Goal: Find specific page/section: Find specific page/section

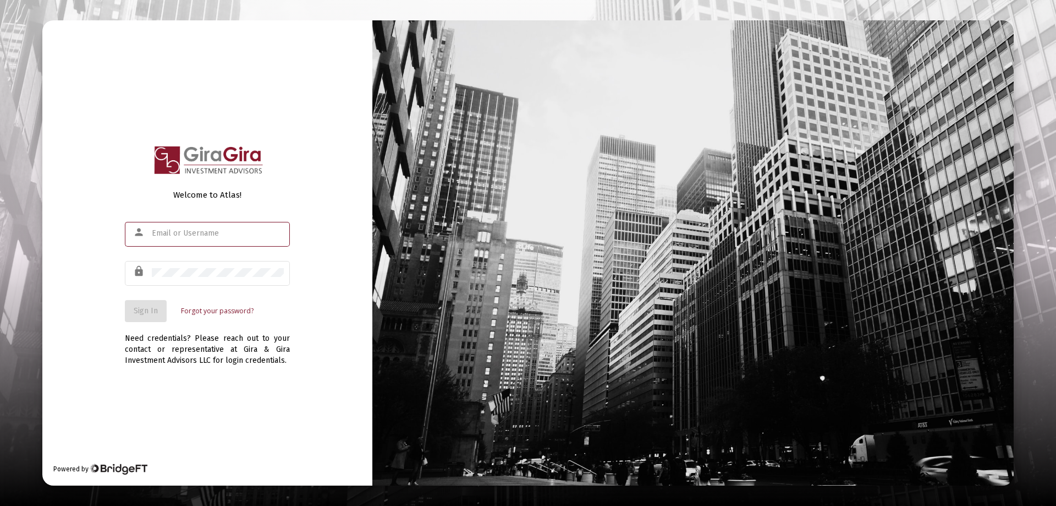
click at [165, 232] on input "text" at bounding box center [218, 233] width 132 height 9
type input "[PERSON_NAME][EMAIL_ADDRESS][DOMAIN_NAME]"
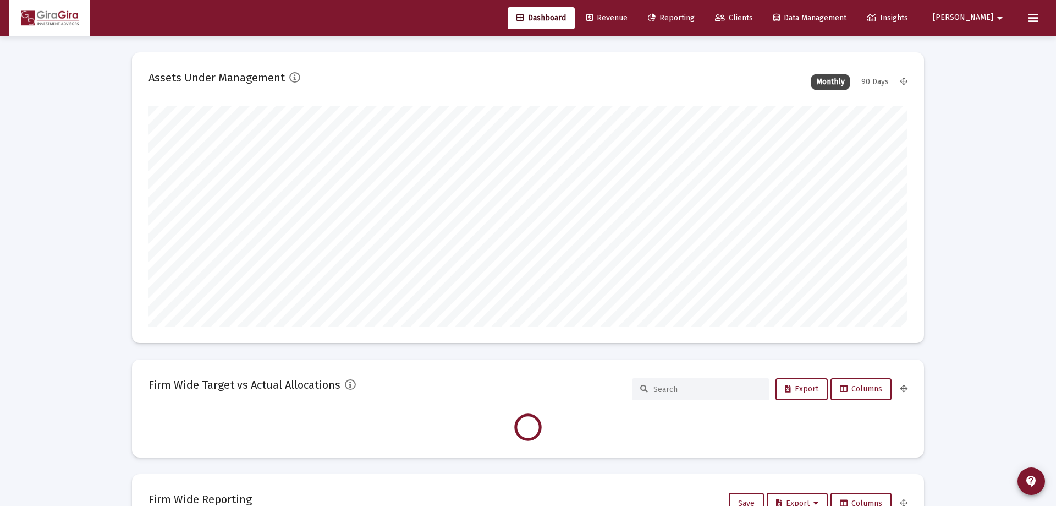
type input "[DATE]"
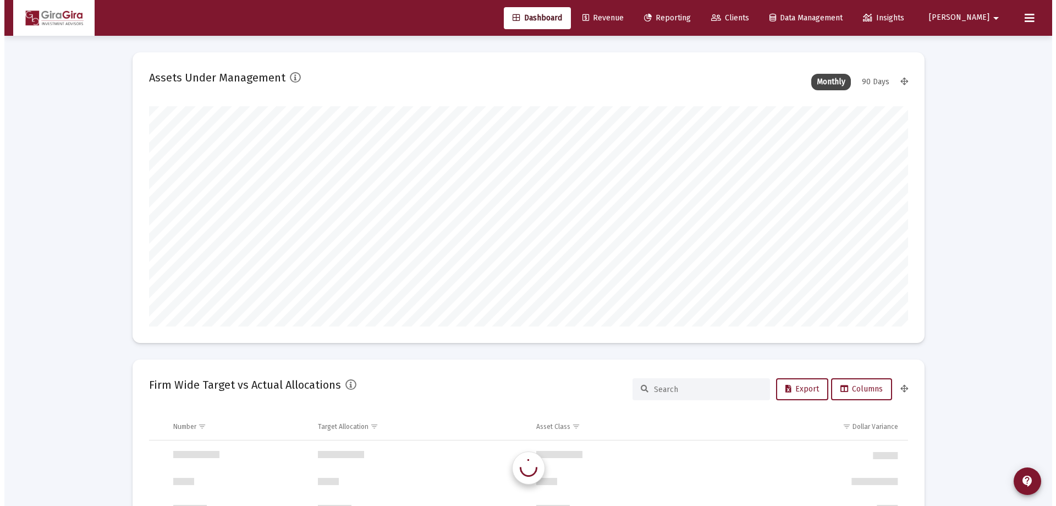
scroll to position [1056, 0]
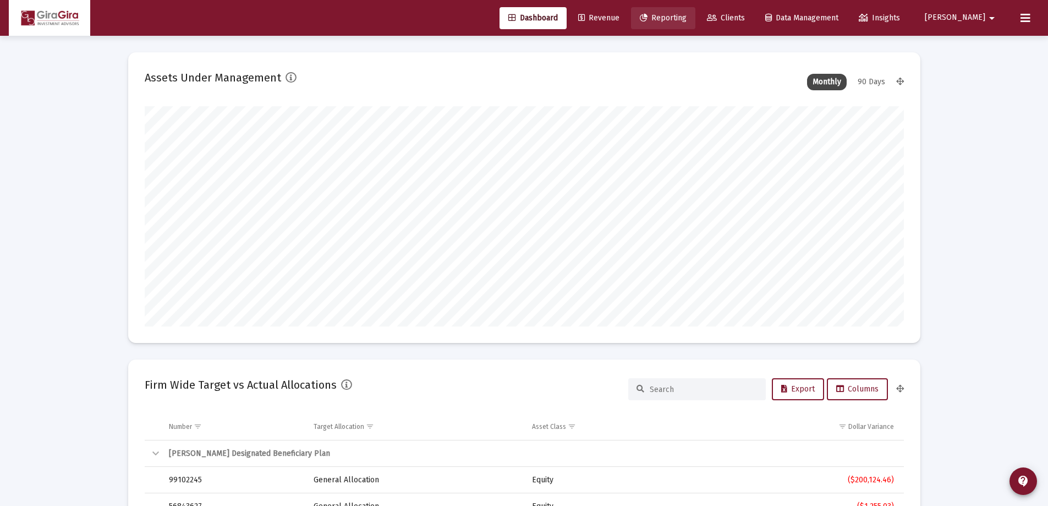
click at [687, 19] on span "Reporting" at bounding box center [663, 17] width 47 height 9
